Goal: Task Accomplishment & Management: Manage account settings

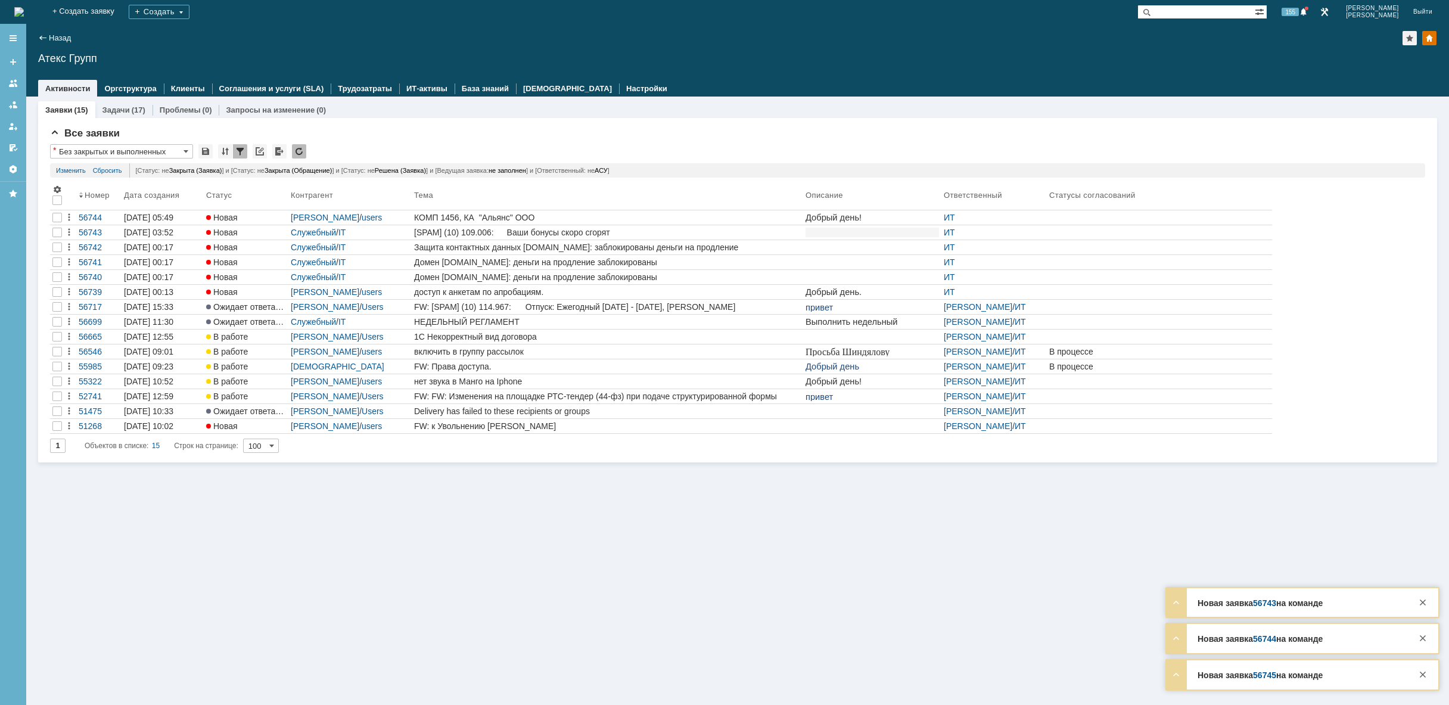
click at [24, 7] on img at bounding box center [19, 12] width 10 height 10
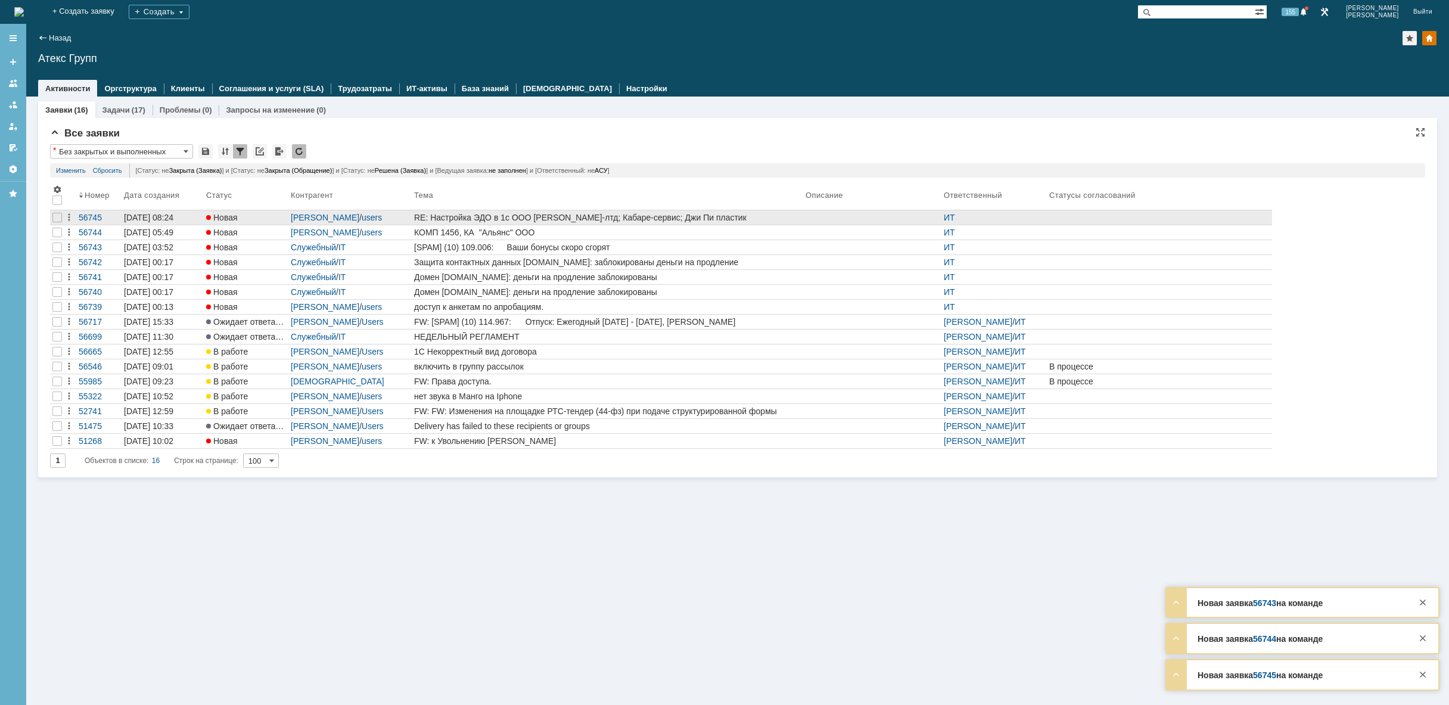
click at [674, 220] on div "RE: Настройка ЭДО в 1с ООО [PERSON_NAME]-лтд; Кабаре-сервис; Джи Пи пластик" at bounding box center [607, 218] width 387 height 10
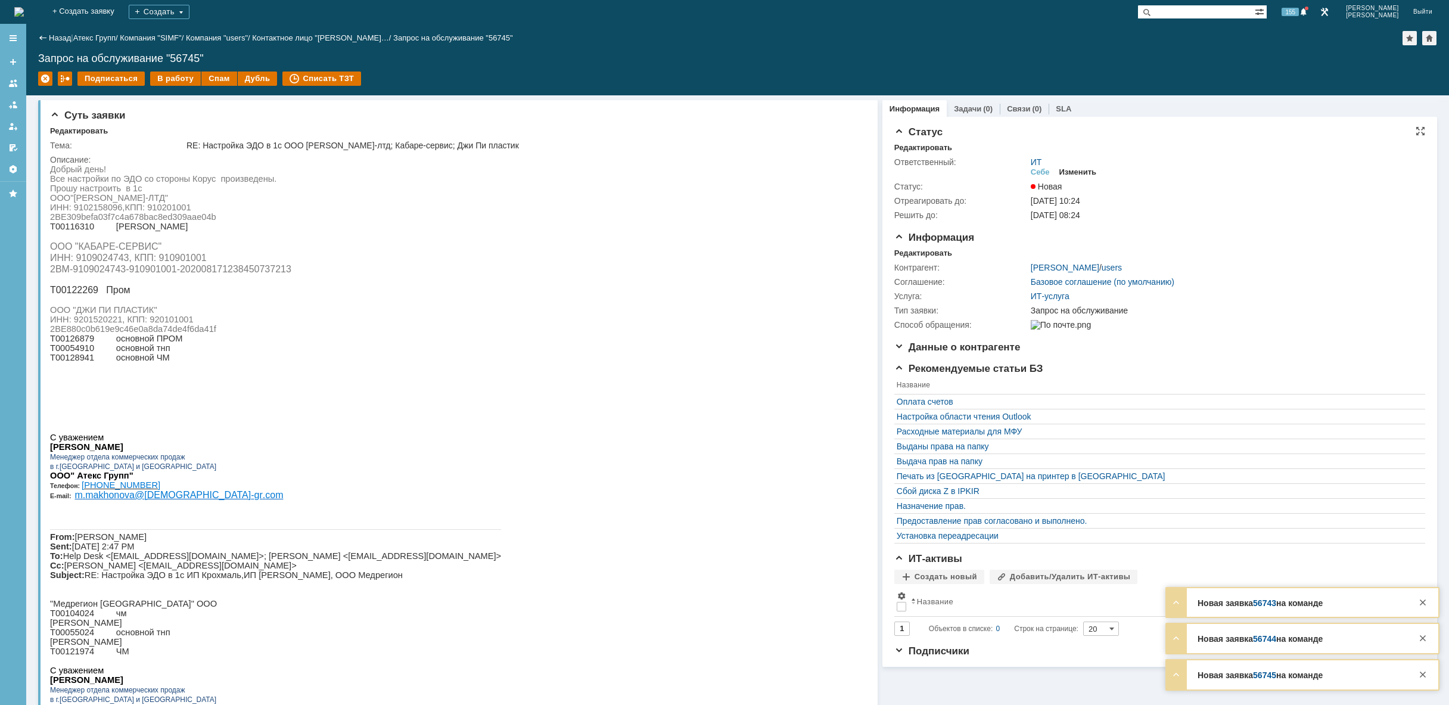
click at [1074, 170] on div "Изменить" at bounding box center [1079, 172] width 38 height 10
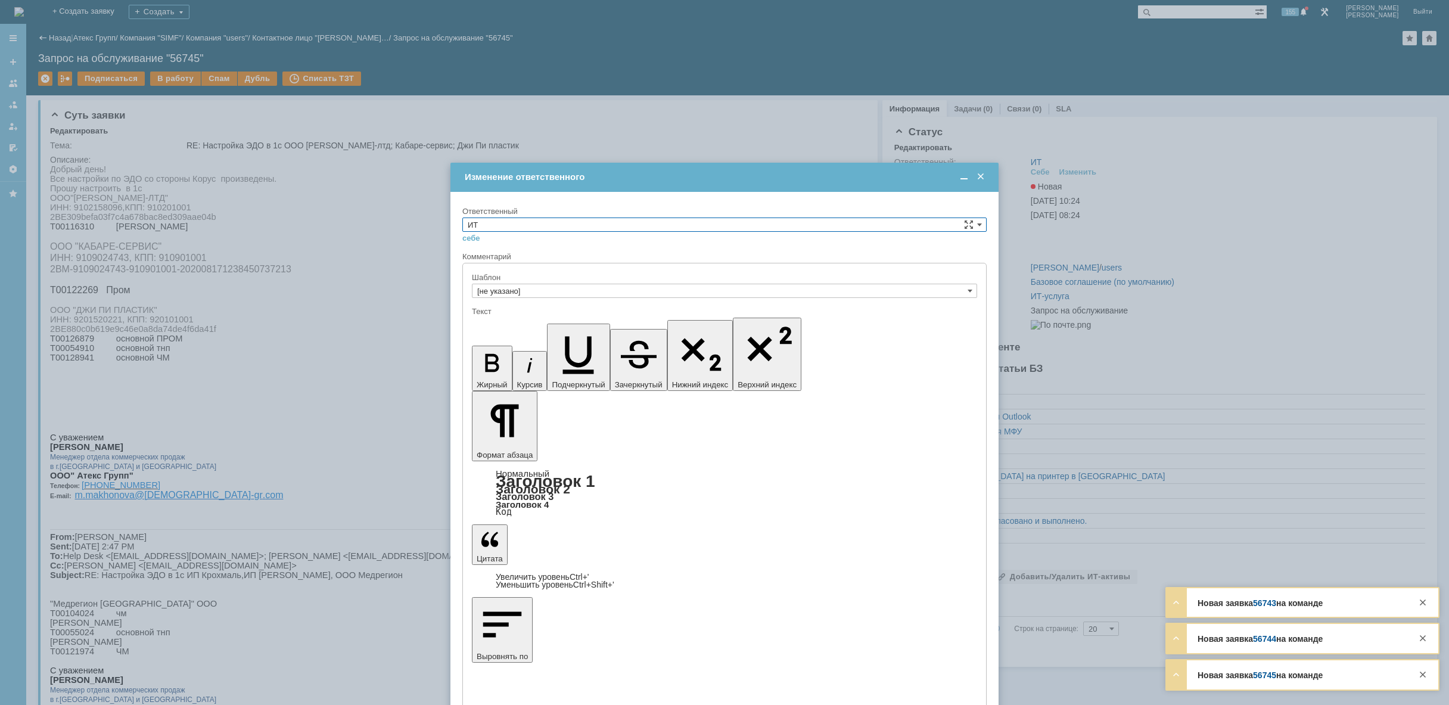
click at [741, 224] on input "ИТ" at bounding box center [724, 225] width 524 height 14
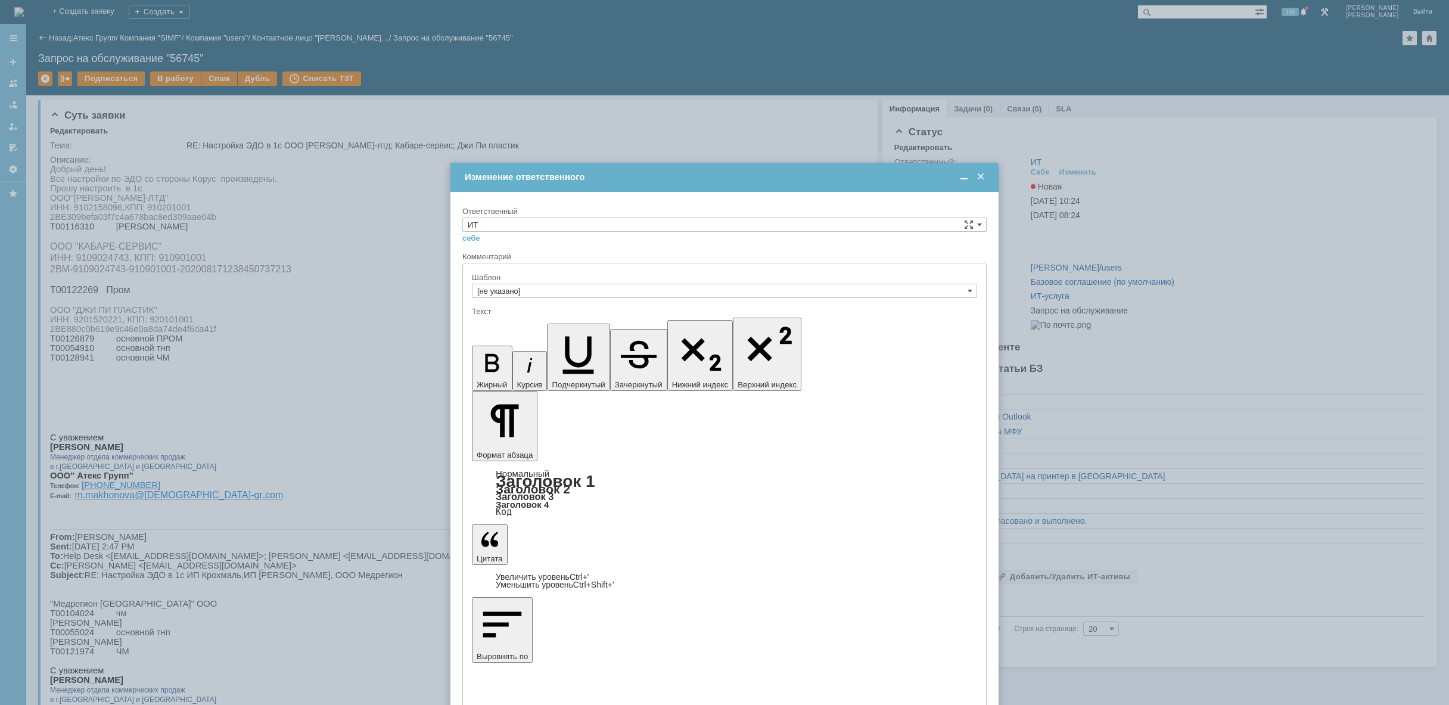
click at [590, 323] on span "АСУ" at bounding box center [725, 323] width 514 height 10
type input "АСУ"
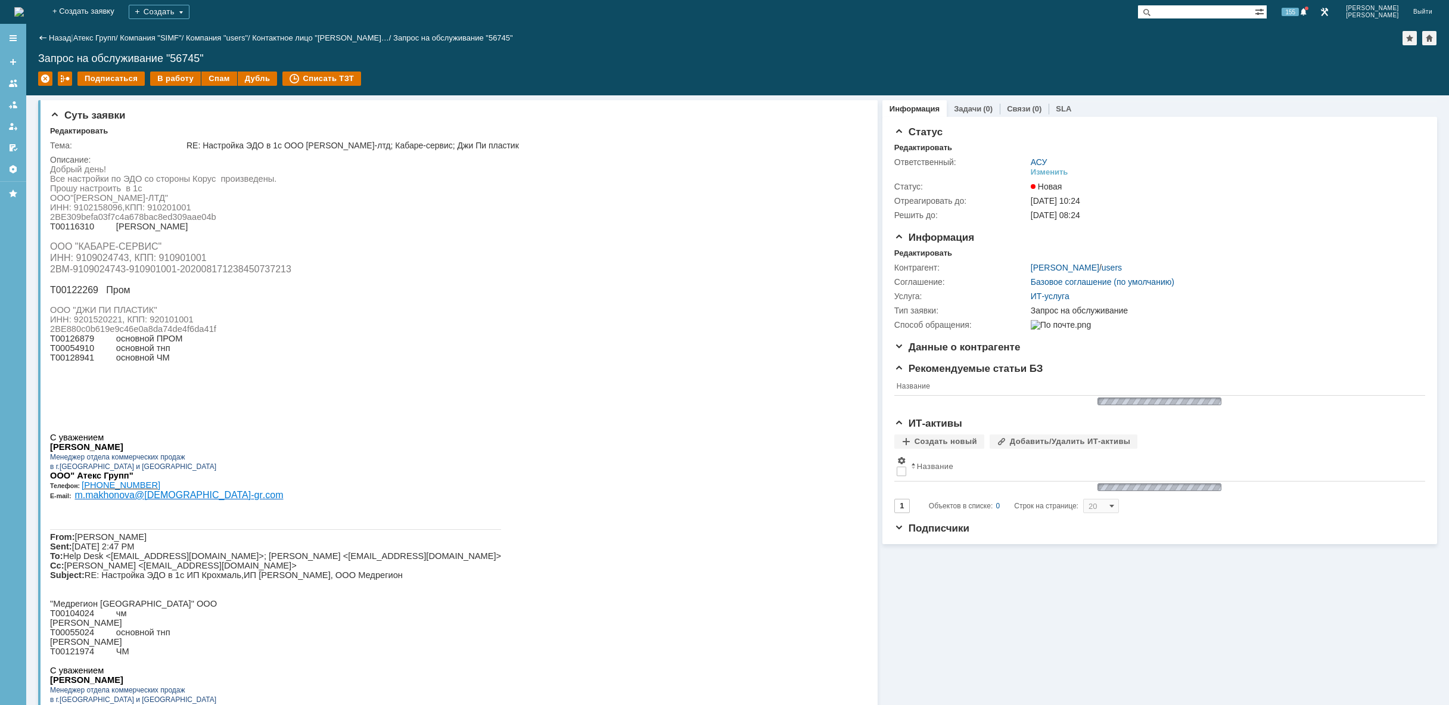
click at [24, 10] on img at bounding box center [19, 12] width 10 height 10
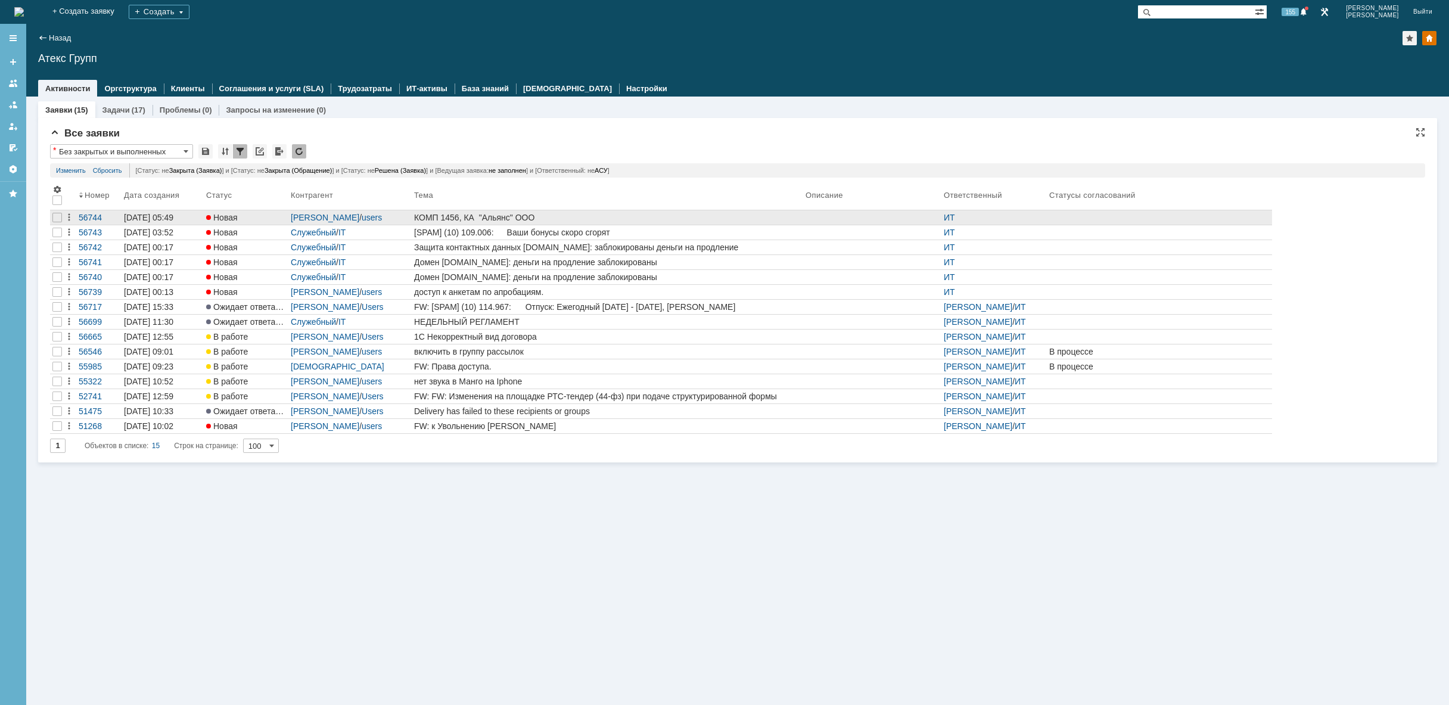
click at [502, 218] on div "КОМП 1456, КА "Альянс" ООО" at bounding box center [607, 218] width 387 height 10
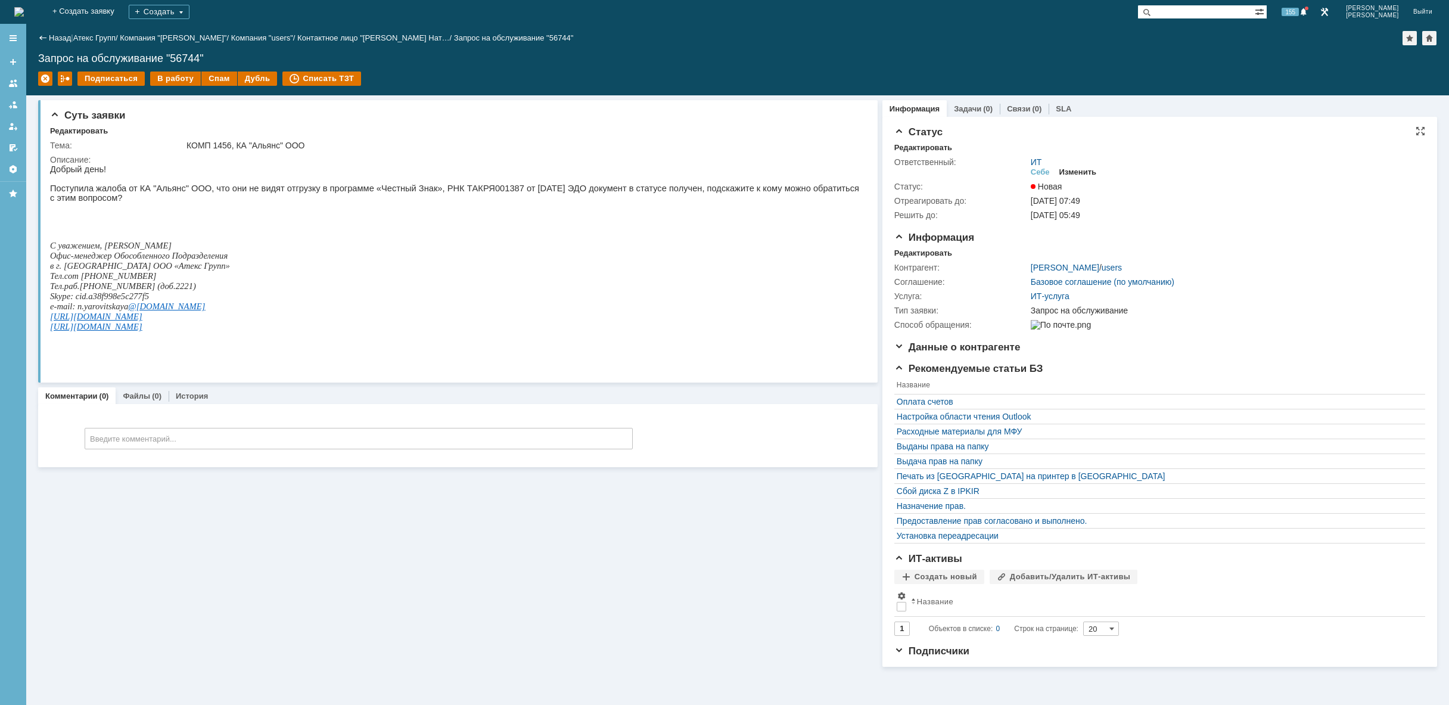
click at [1079, 167] on div "Изменить" at bounding box center [1079, 172] width 38 height 10
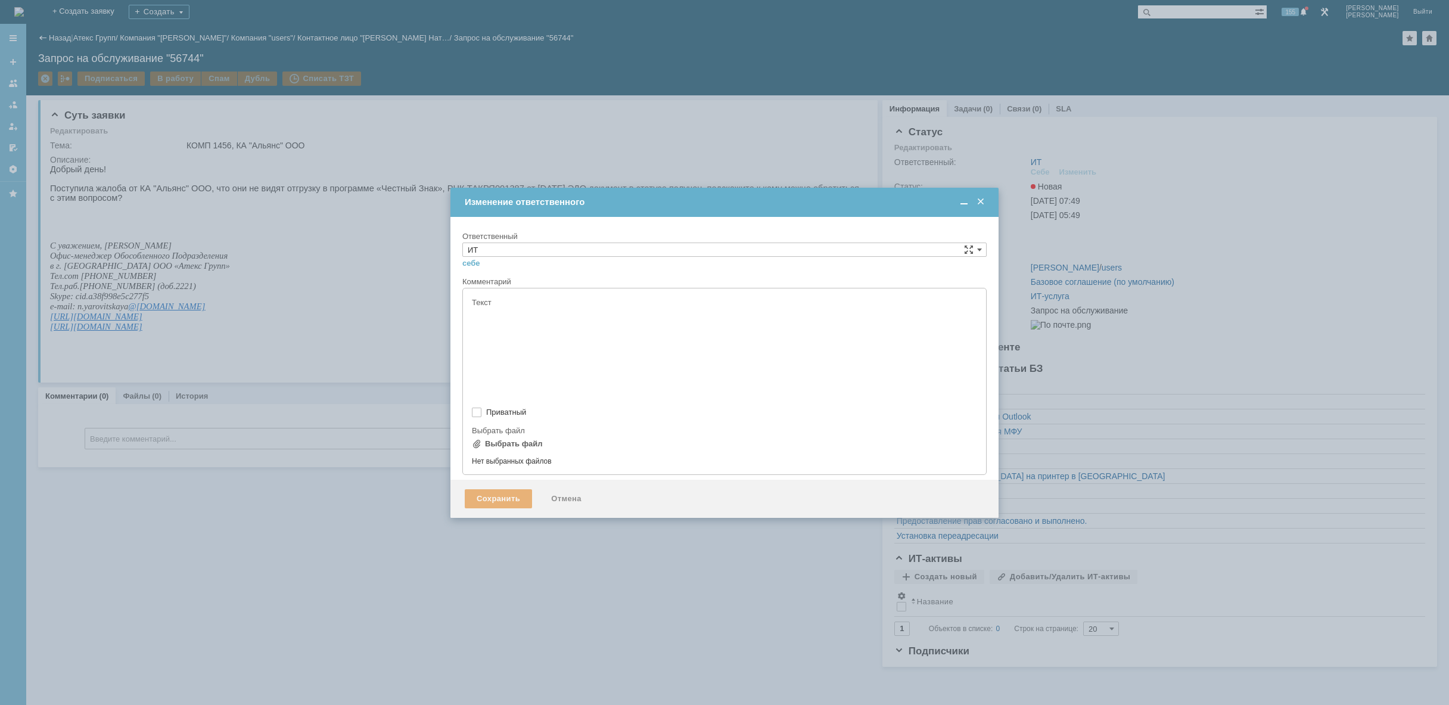
type input "[не указано]"
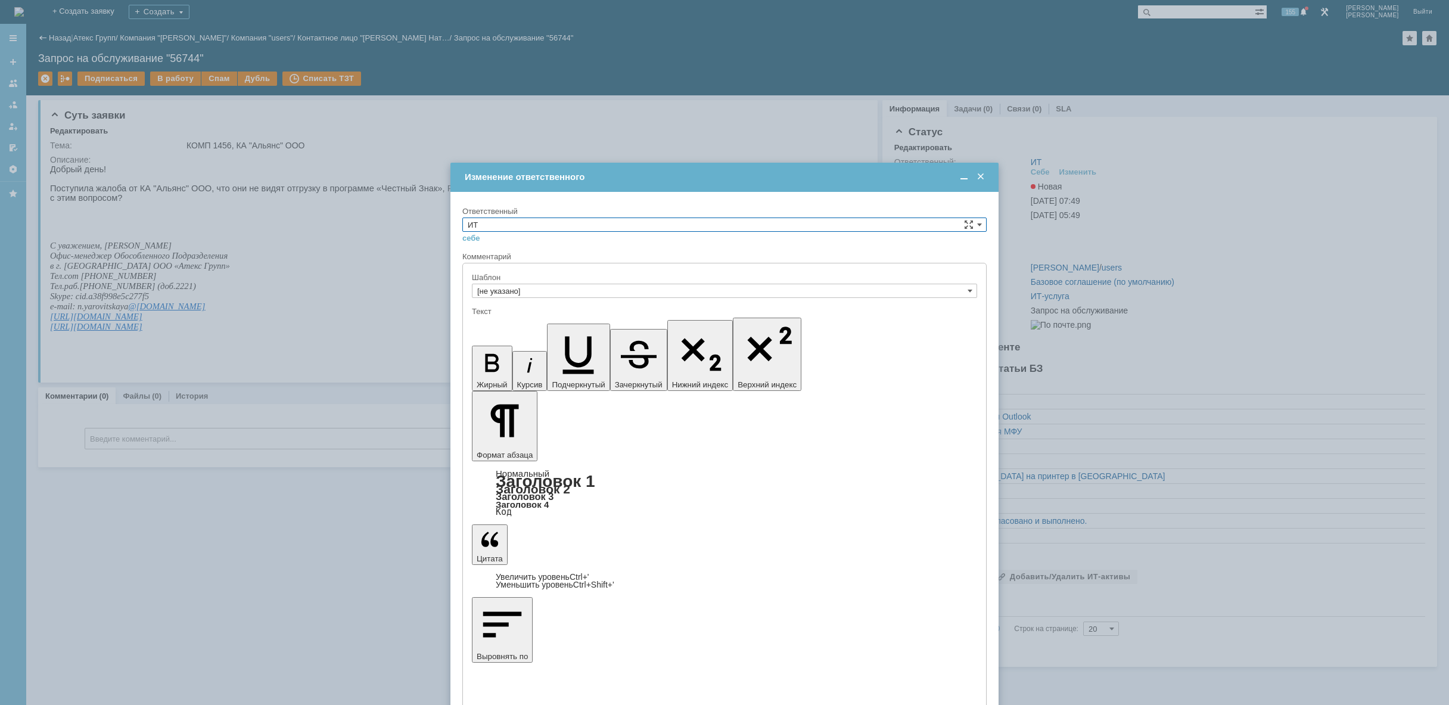
click at [934, 220] on input "ИТ" at bounding box center [724, 225] width 524 height 14
click at [675, 318] on div "АСУ" at bounding box center [724, 322] width 523 height 13
type input "АСУ"
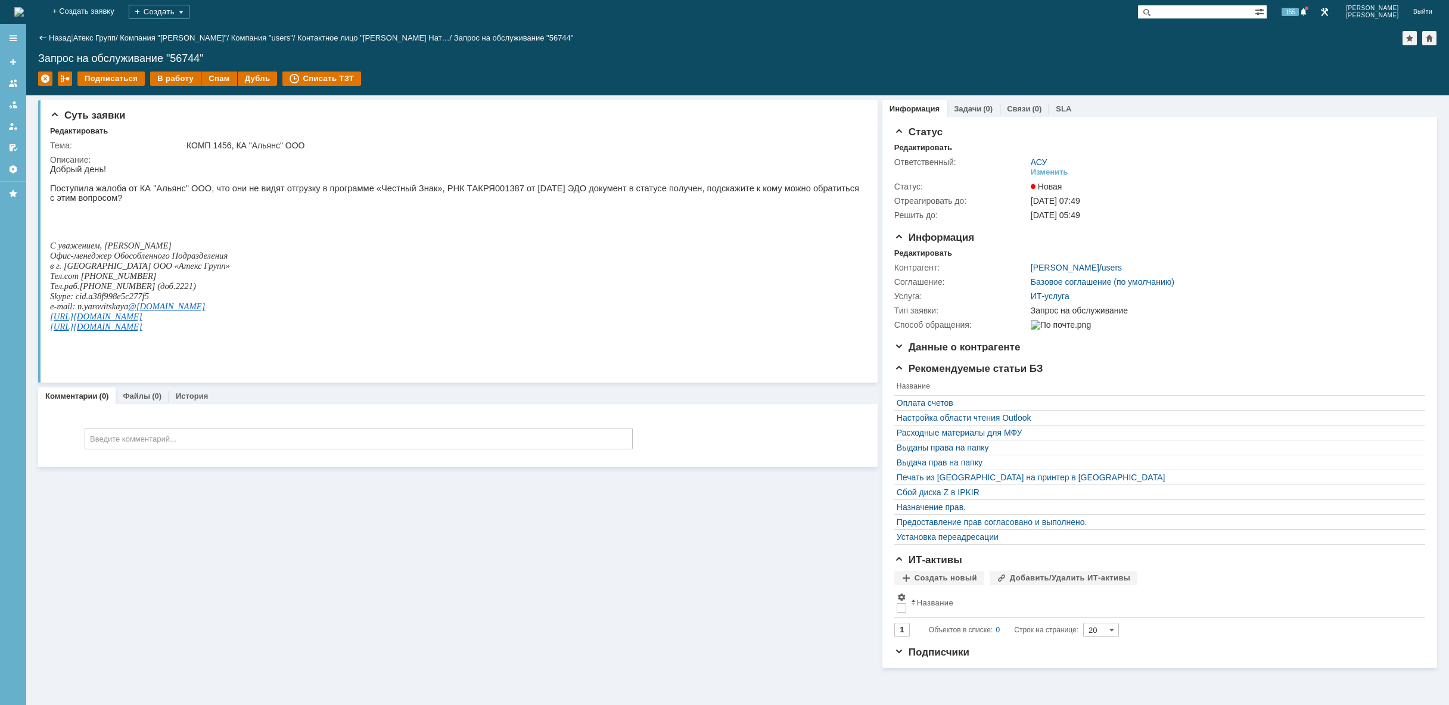
click at [24, 7] on img at bounding box center [19, 12] width 10 height 10
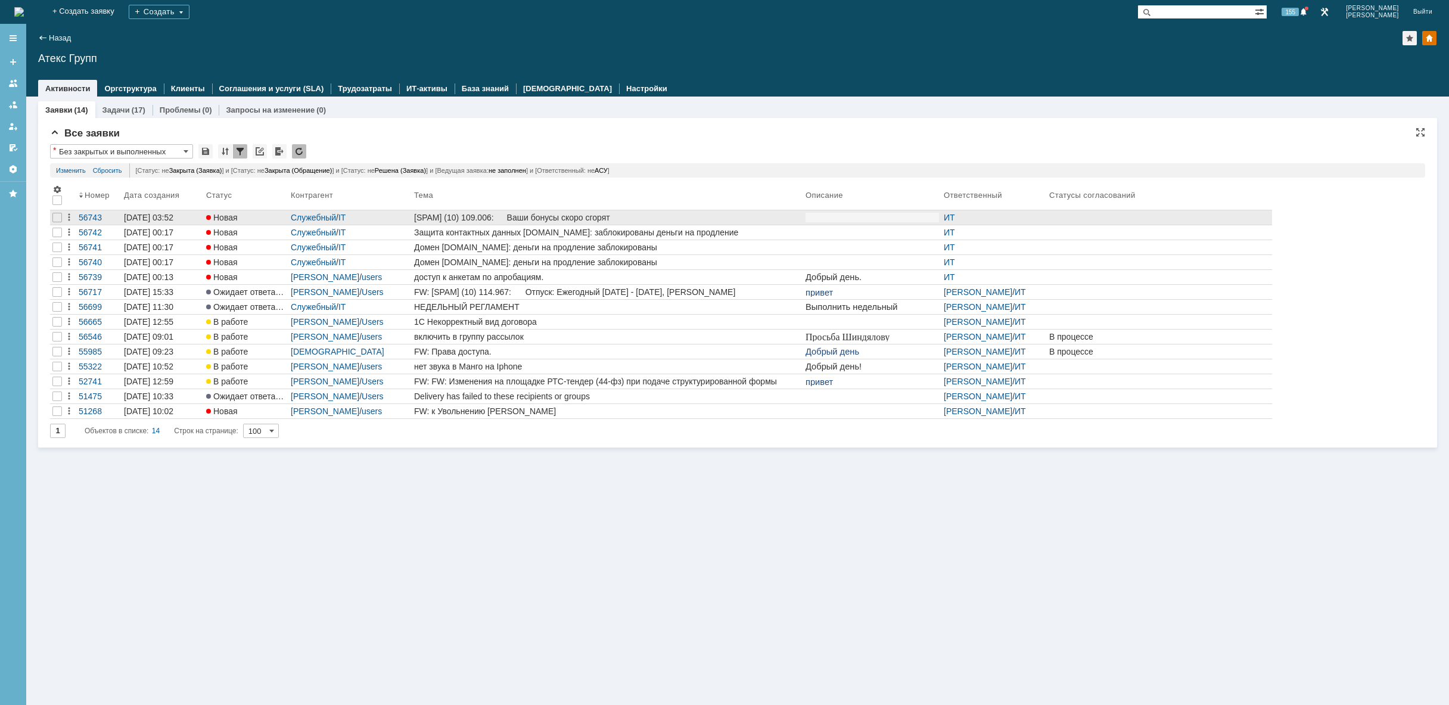
click at [561, 213] on div "[SPAM] (10) 109.006: Ваши бонусы скоро сгорят" at bounding box center [607, 218] width 387 height 10
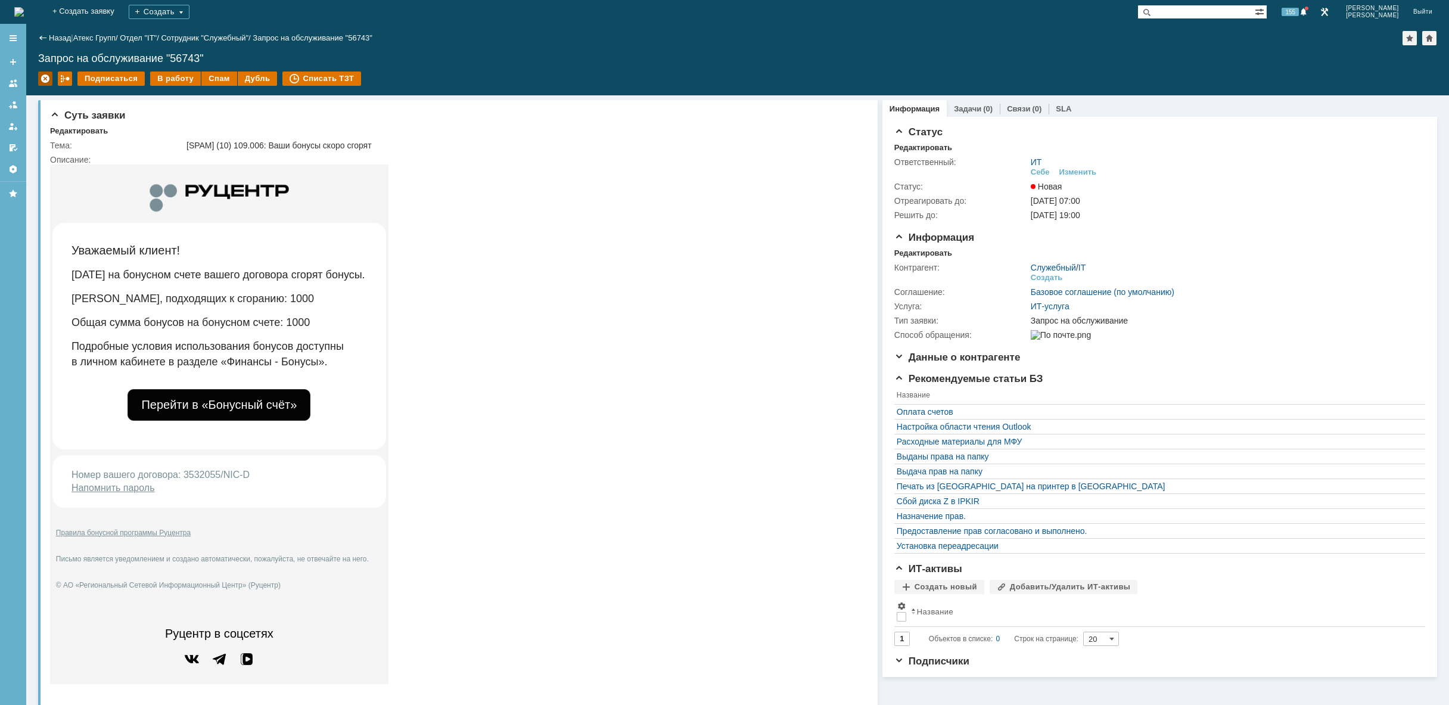
click at [43, 77] on div at bounding box center [45, 79] width 14 height 14
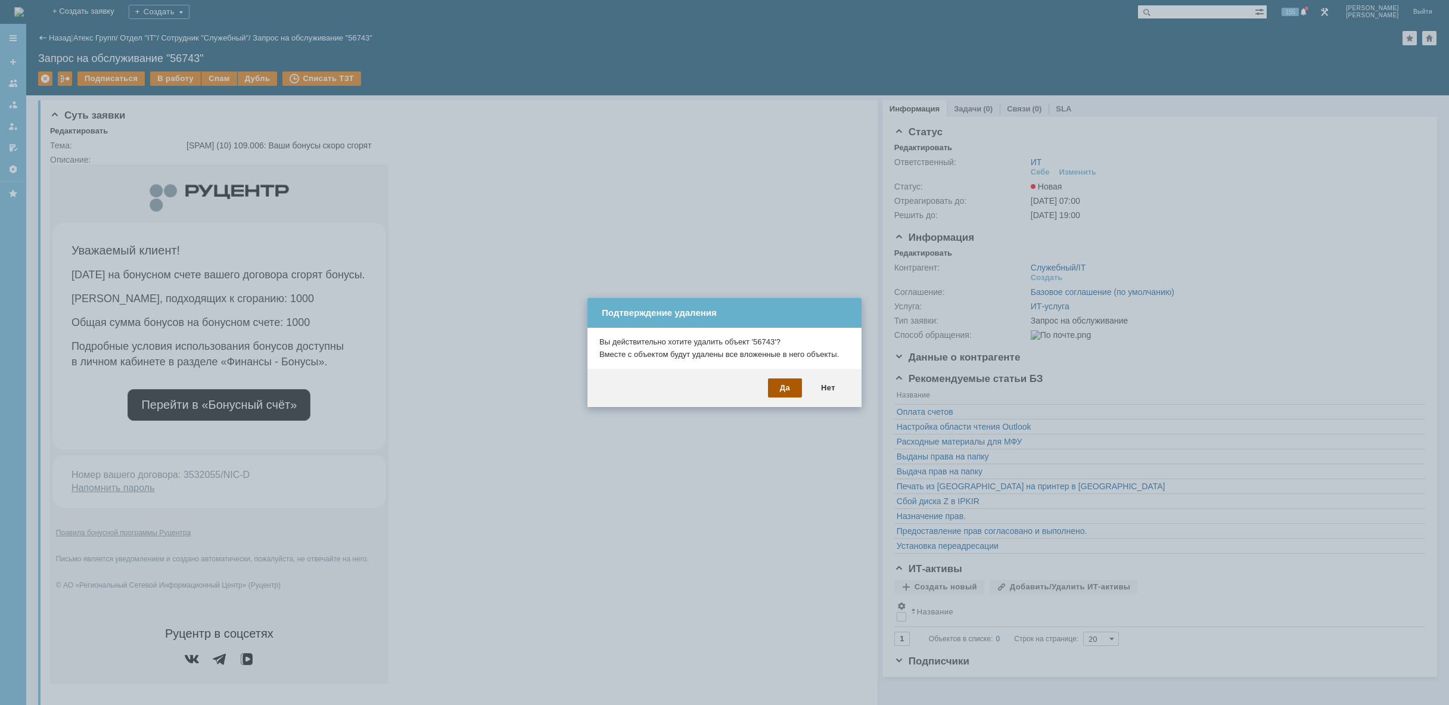
click at [785, 388] on div "Да" at bounding box center [785, 387] width 34 height 19
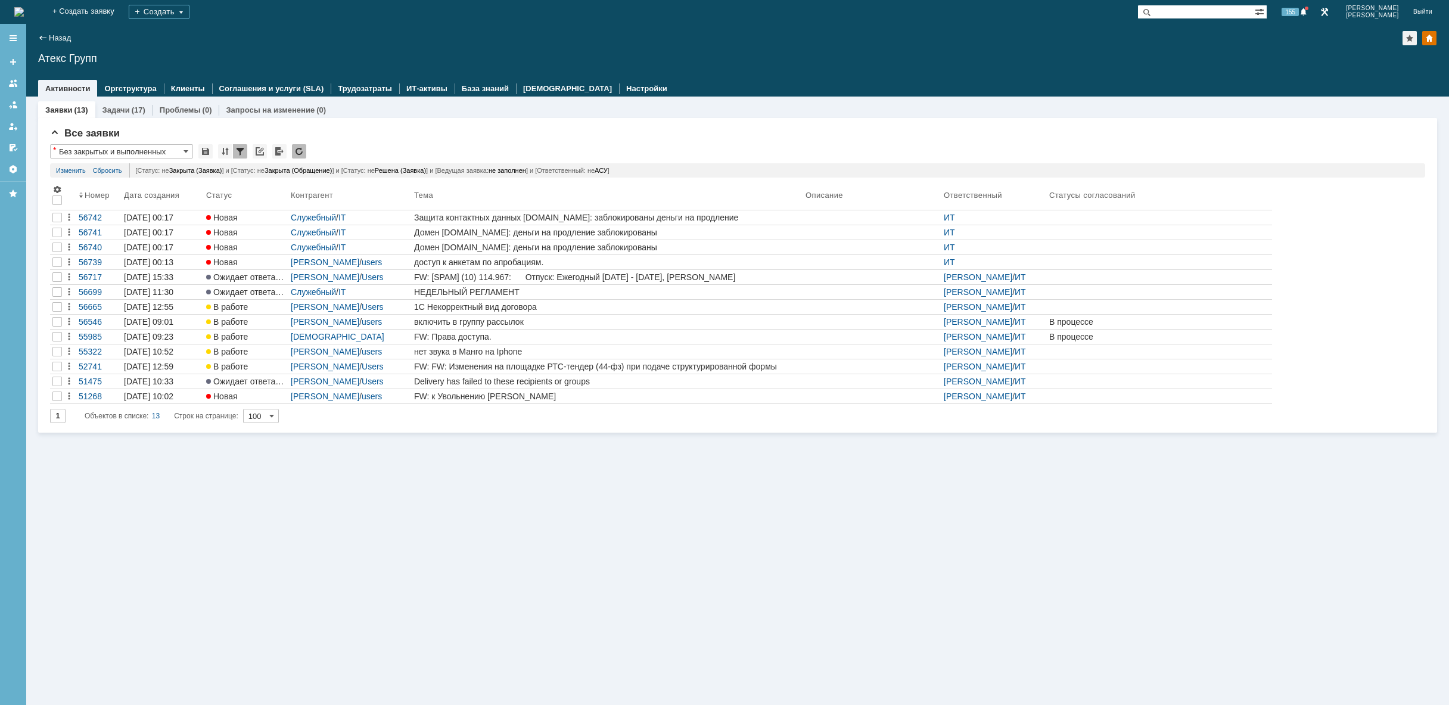
click at [24, 7] on img at bounding box center [19, 12] width 10 height 10
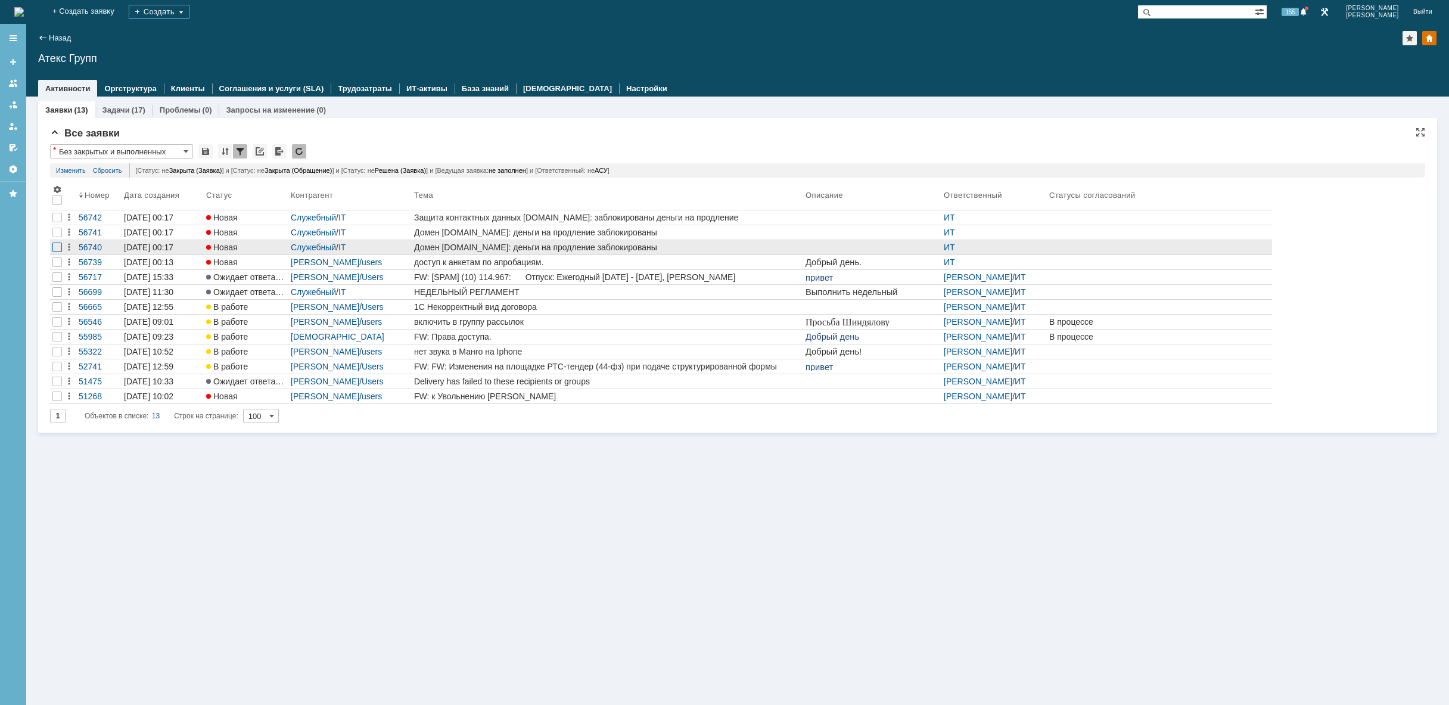
click at [60, 222] on div at bounding box center [57, 218] width 10 height 10
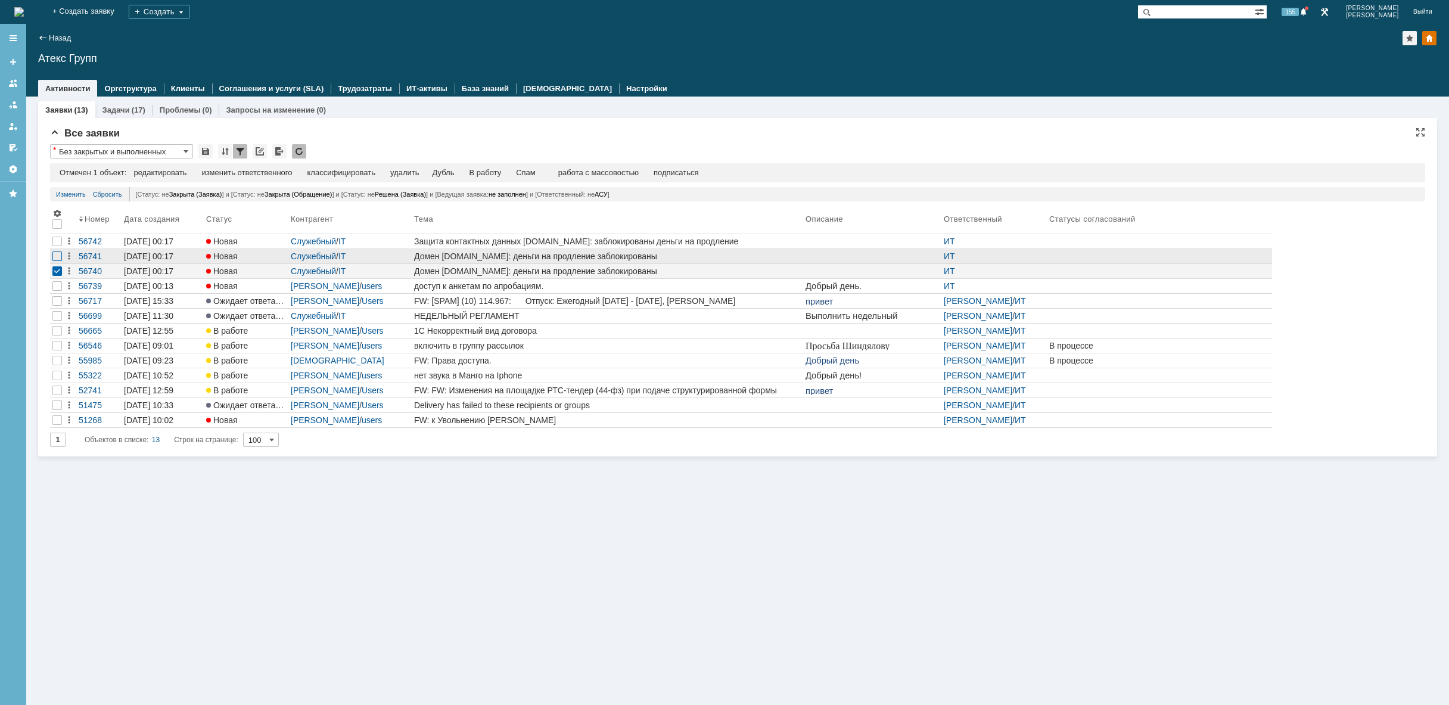
click at [57, 255] on div at bounding box center [57, 256] width 10 height 10
click at [57, 240] on div at bounding box center [57, 242] width 10 height 10
click at [380, 169] on div "удалить" at bounding box center [379, 173] width 29 height 10
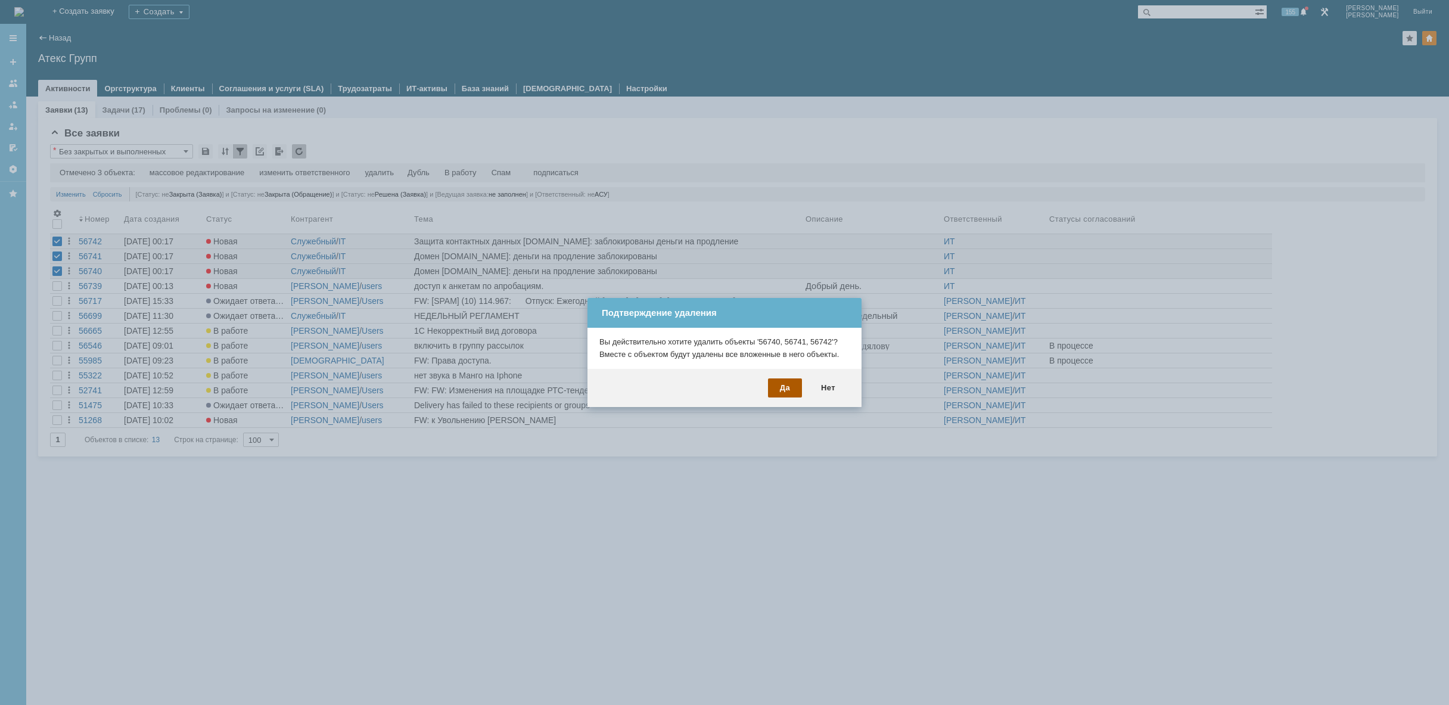
click at [787, 393] on div "Да" at bounding box center [785, 387] width 34 height 19
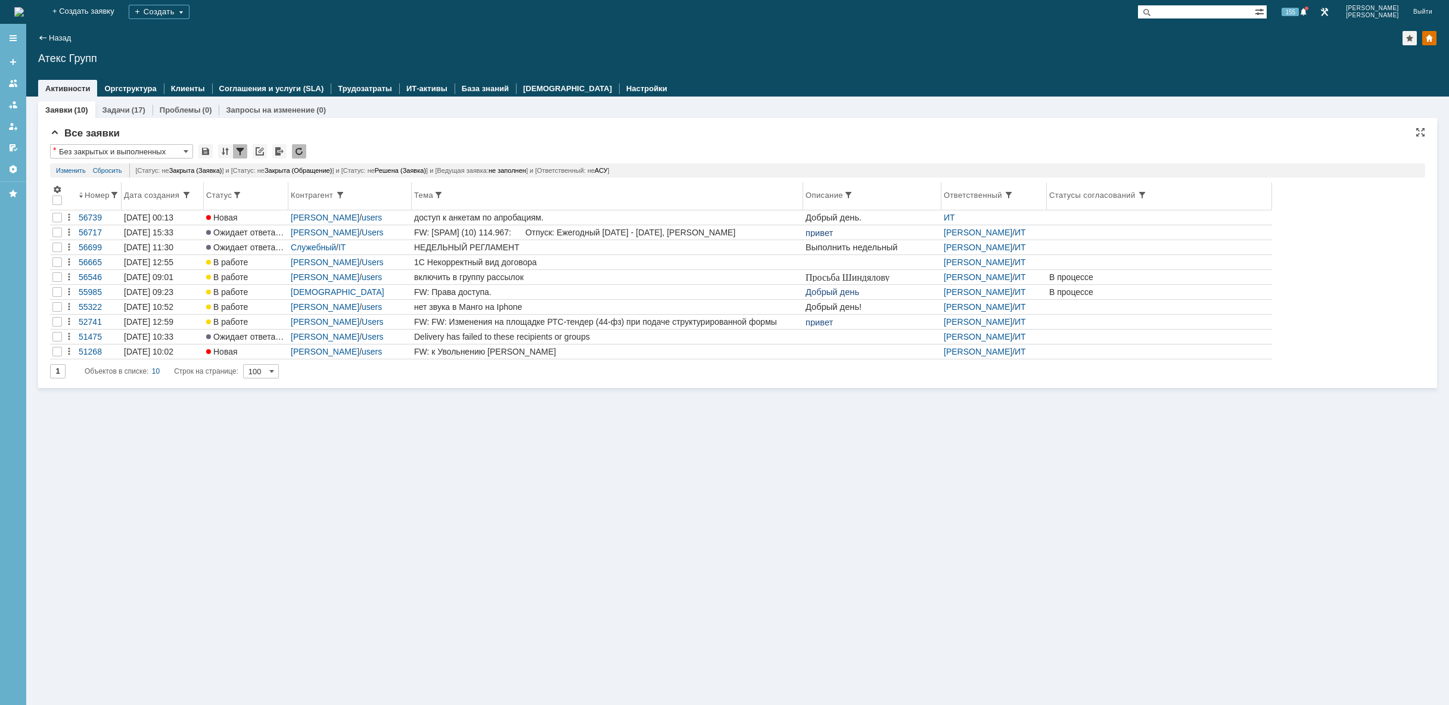
click at [607, 209] on th "Тема" at bounding box center [608, 196] width 392 height 28
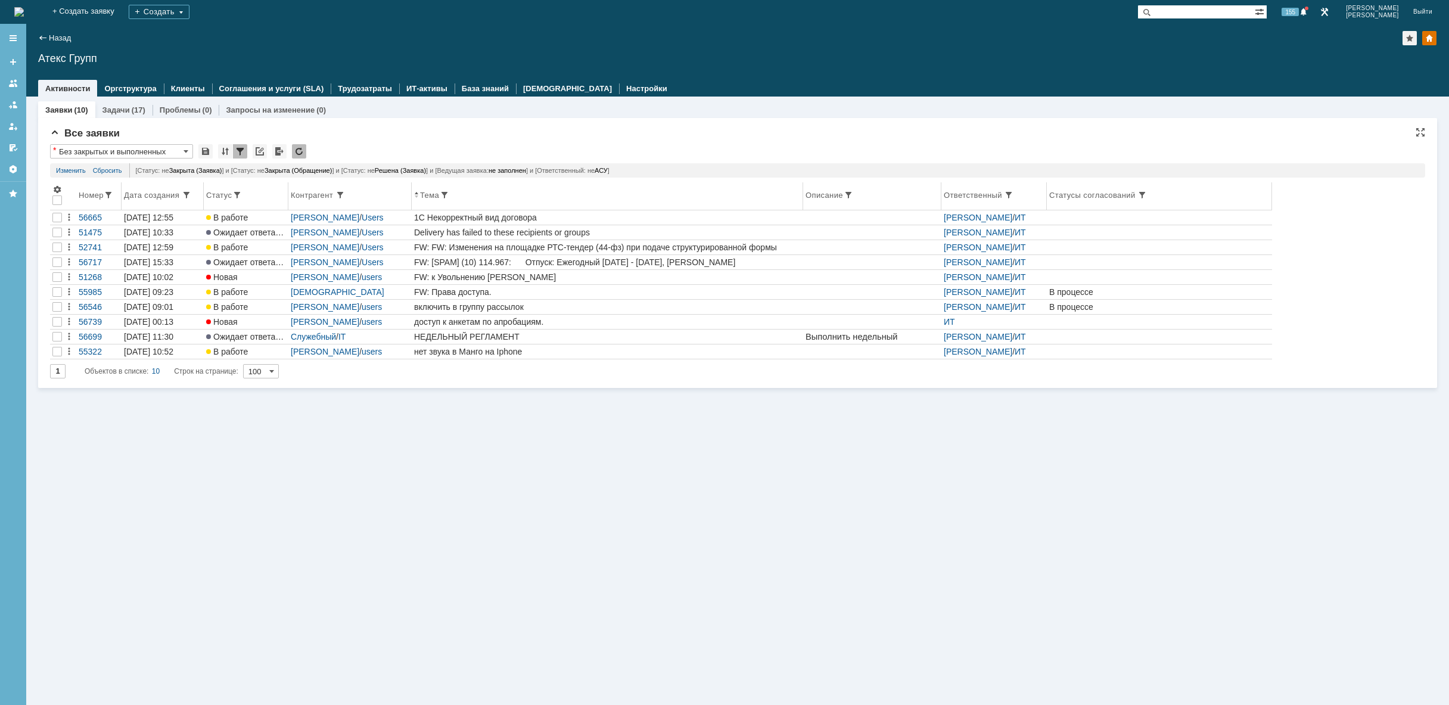
click at [538, 203] on th "Тема" at bounding box center [608, 196] width 392 height 28
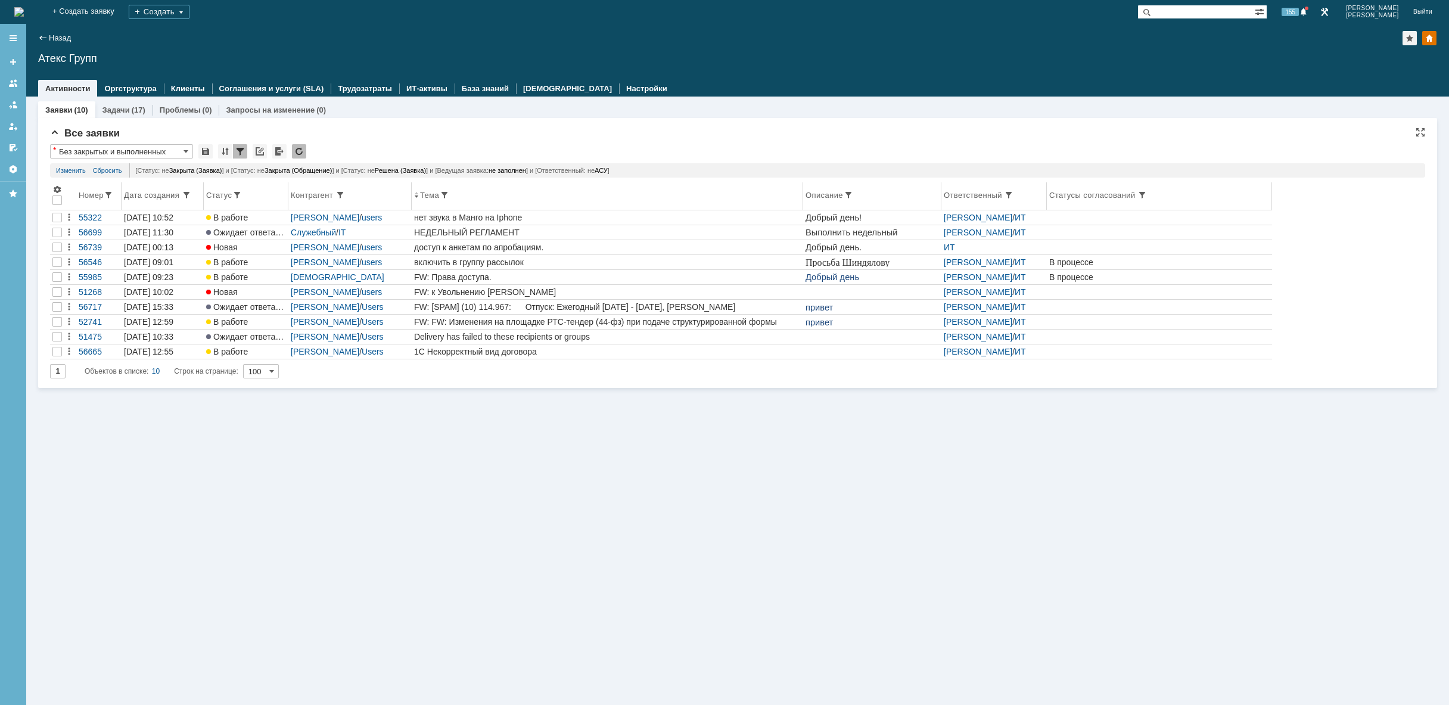
click at [152, 191] on div "Дата создания" at bounding box center [153, 195] width 58 height 9
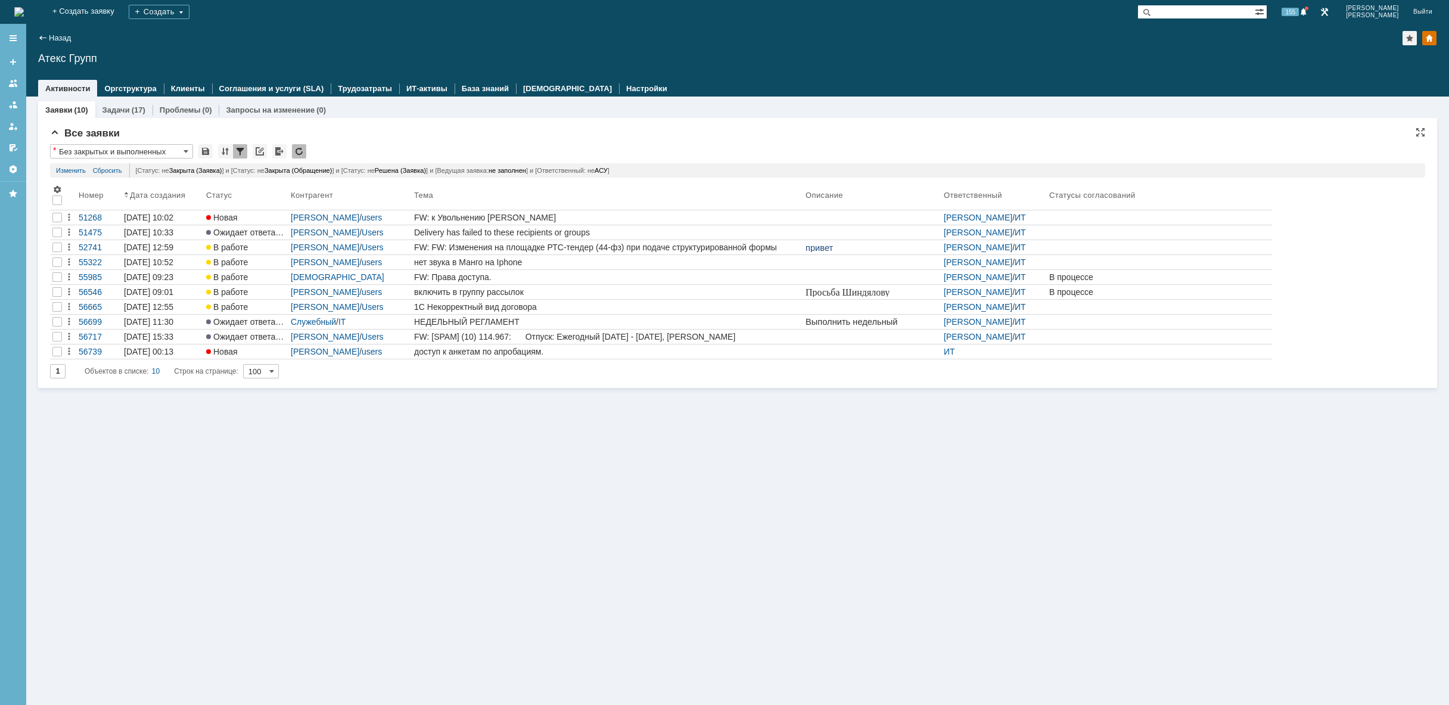
click at [151, 191] on div "Дата создания" at bounding box center [159, 195] width 58 height 9
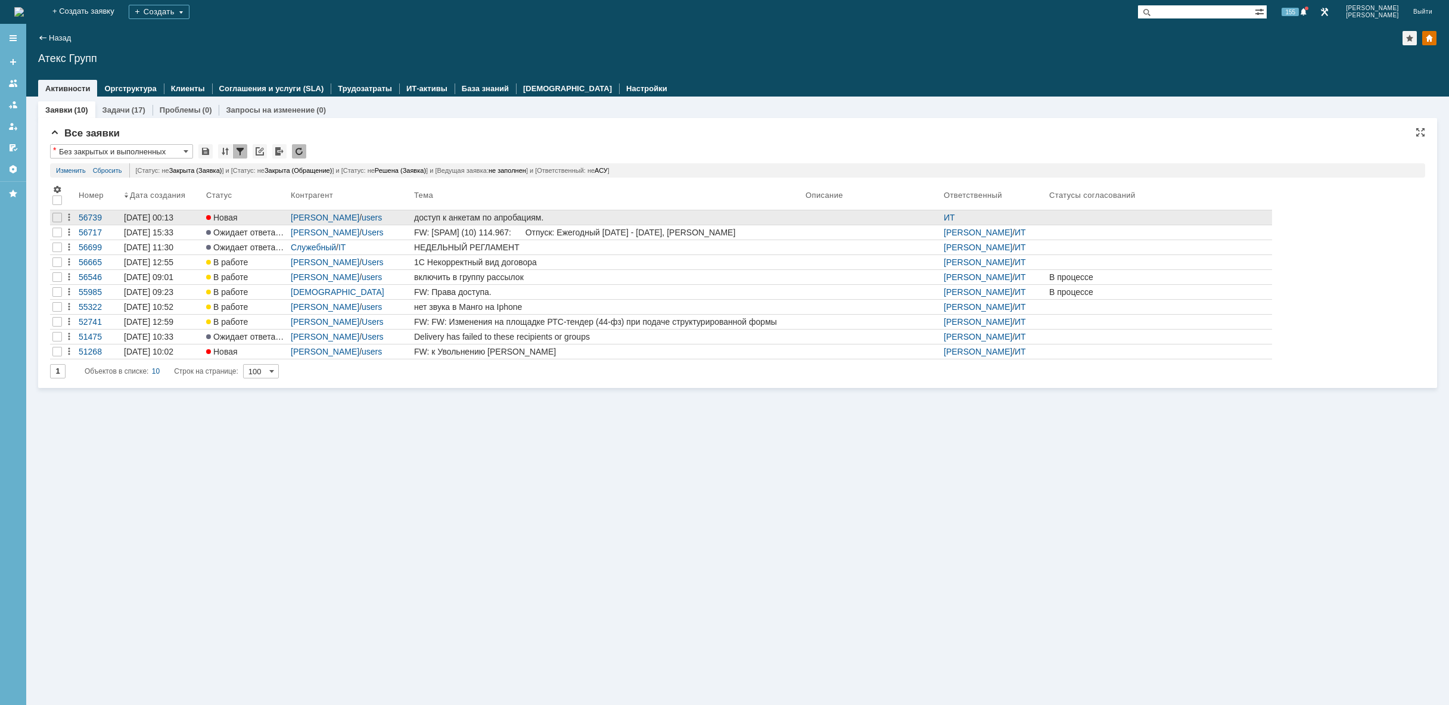
click at [580, 215] on div "доступ к анкетам по апробациям." at bounding box center [607, 218] width 387 height 10
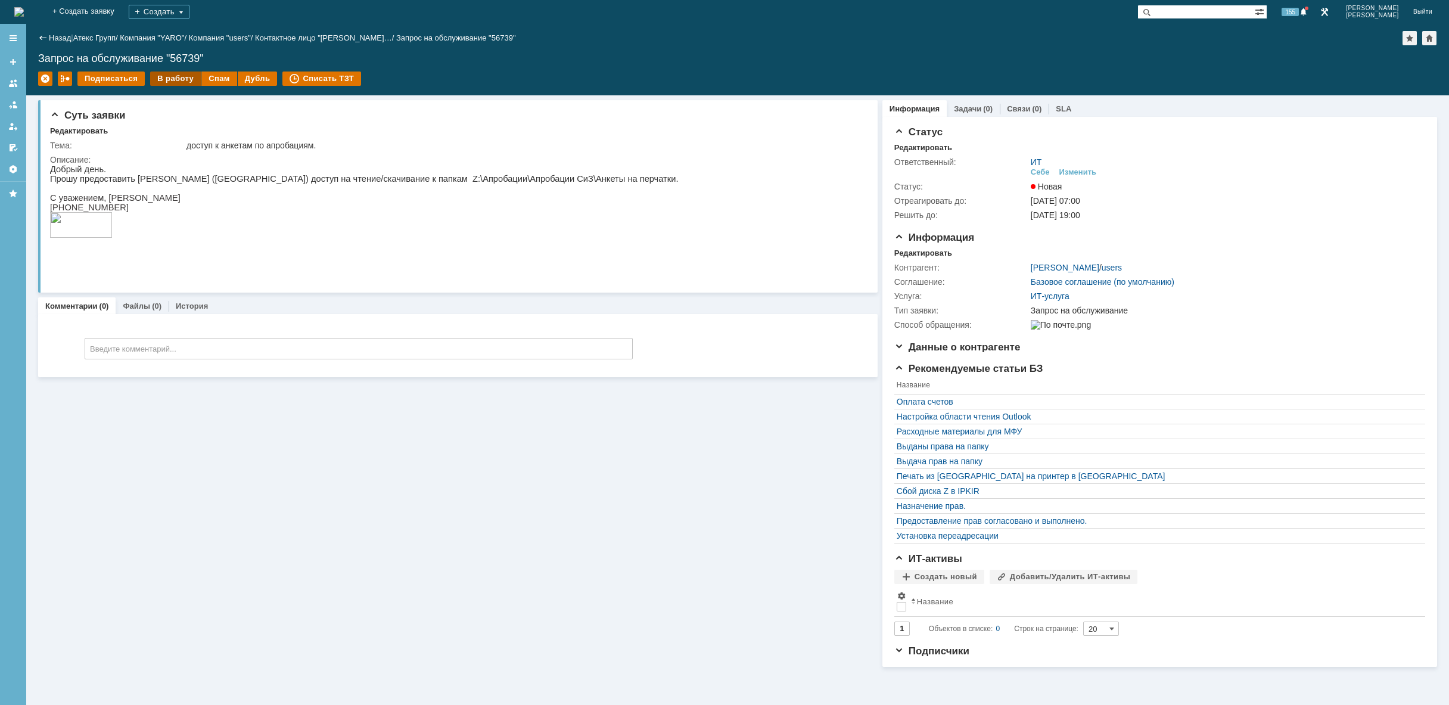
click at [170, 77] on div "В работу" at bounding box center [175, 79] width 51 height 14
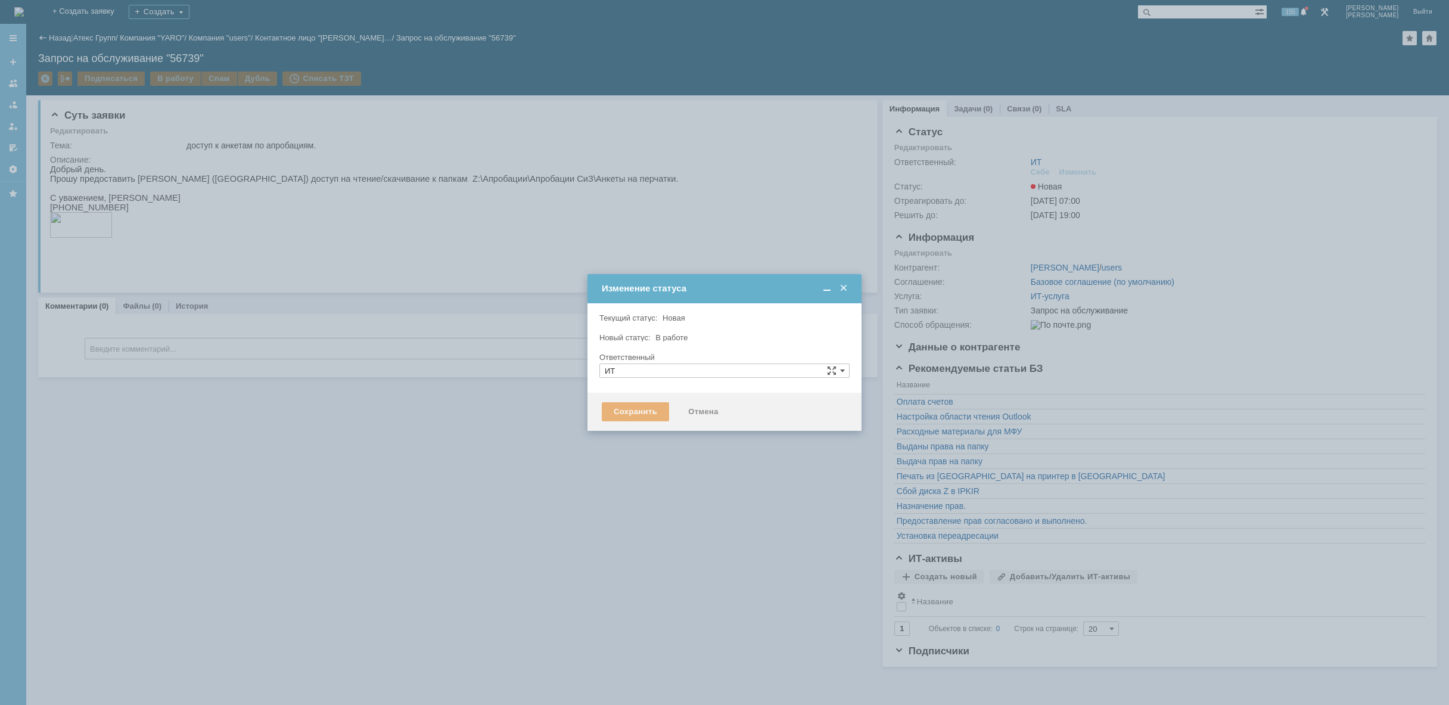
type input "[PERSON_NAME]"
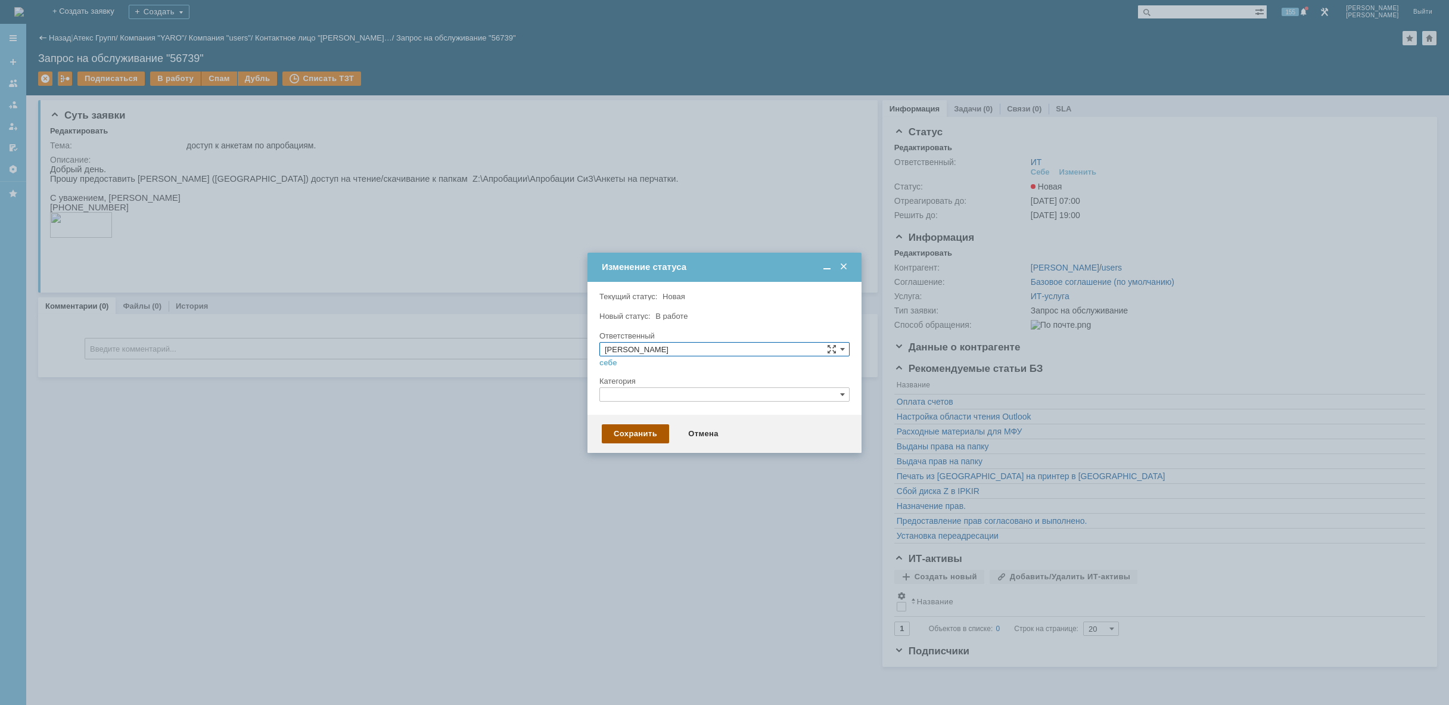
click at [641, 434] on div "Сохранить" at bounding box center [635, 433] width 67 height 19
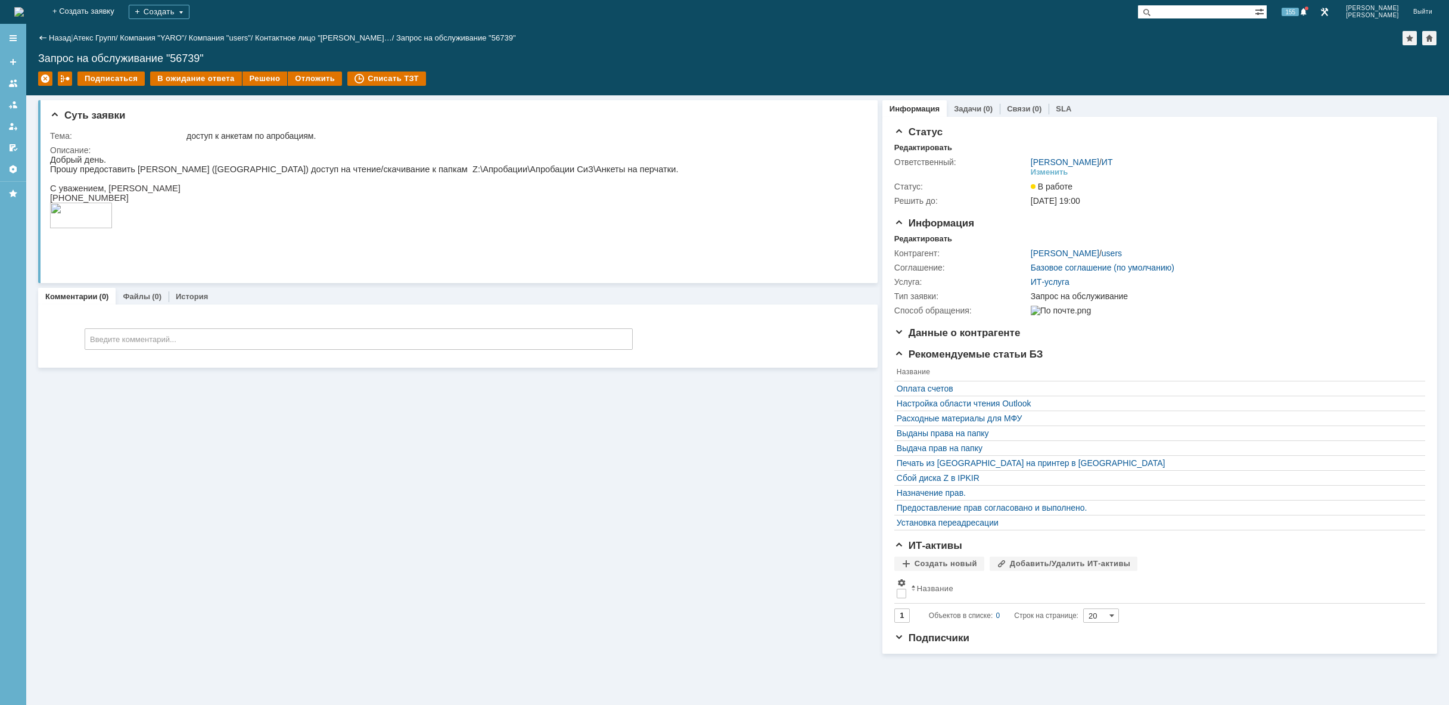
click at [24, 11] on img at bounding box center [19, 12] width 10 height 10
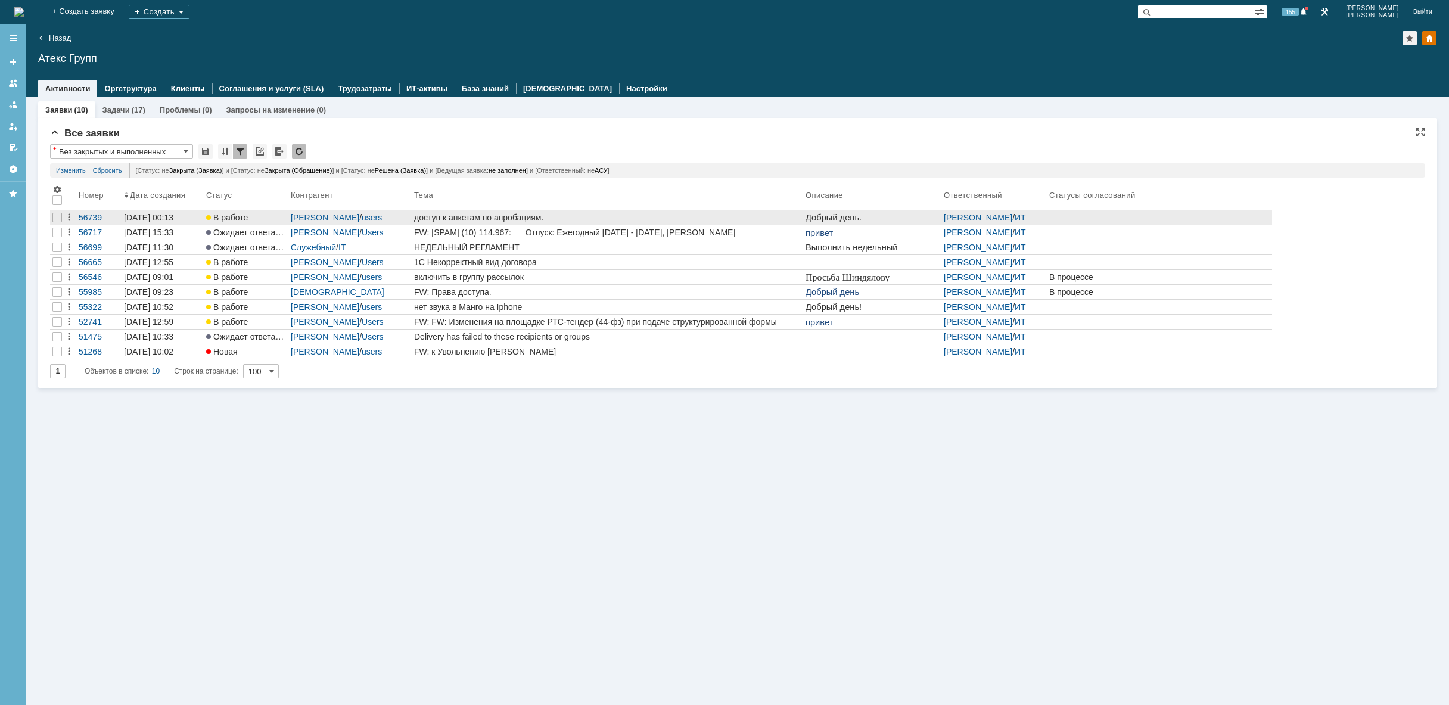
click at [537, 215] on div "доступ к анкетам по апробациям." at bounding box center [607, 218] width 387 height 10
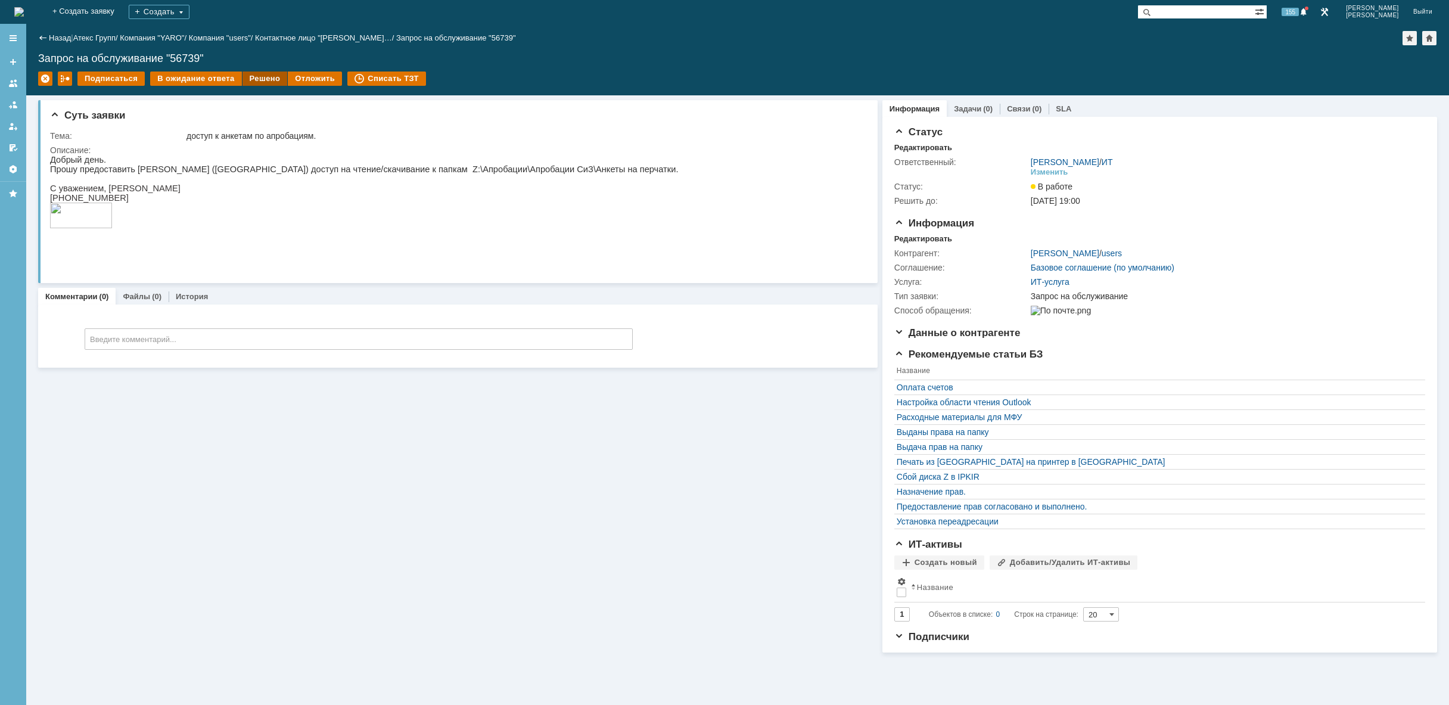
click at [254, 75] on div "Решено" at bounding box center [265, 79] width 45 height 14
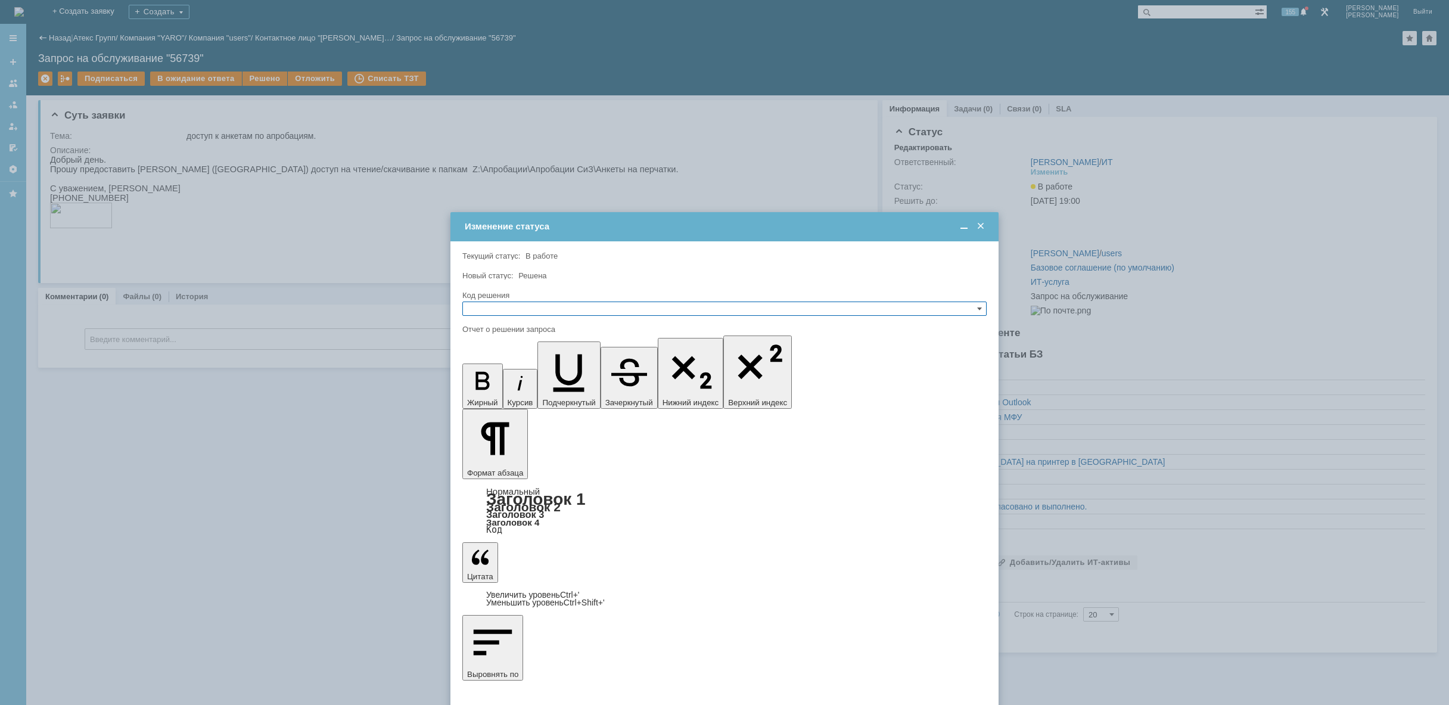
click at [554, 306] on input "text" at bounding box center [724, 309] width 524 height 14
click at [528, 362] on span "Решено" at bounding box center [725, 366] width 514 height 10
type input "Решено"
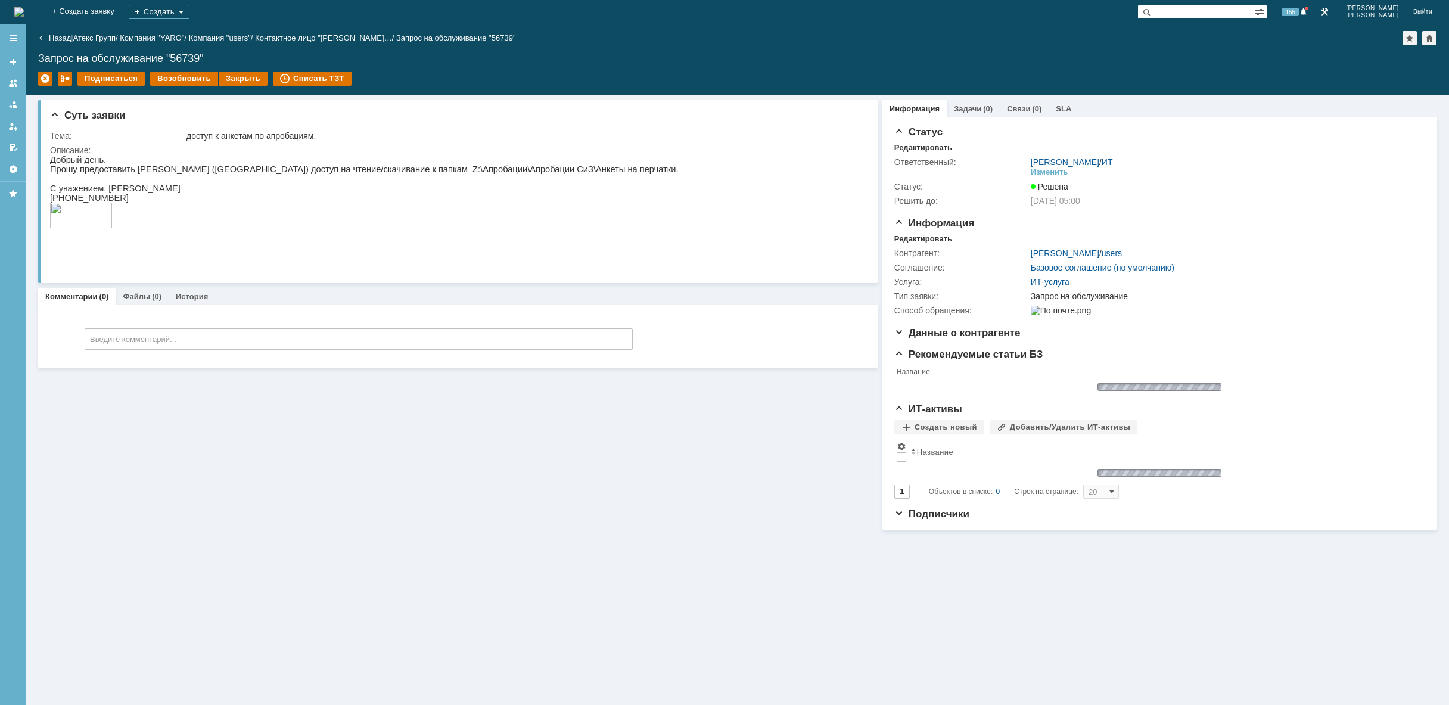
click at [24, 14] on img at bounding box center [19, 12] width 10 height 10
